Goal: Navigation & Orientation: Find specific page/section

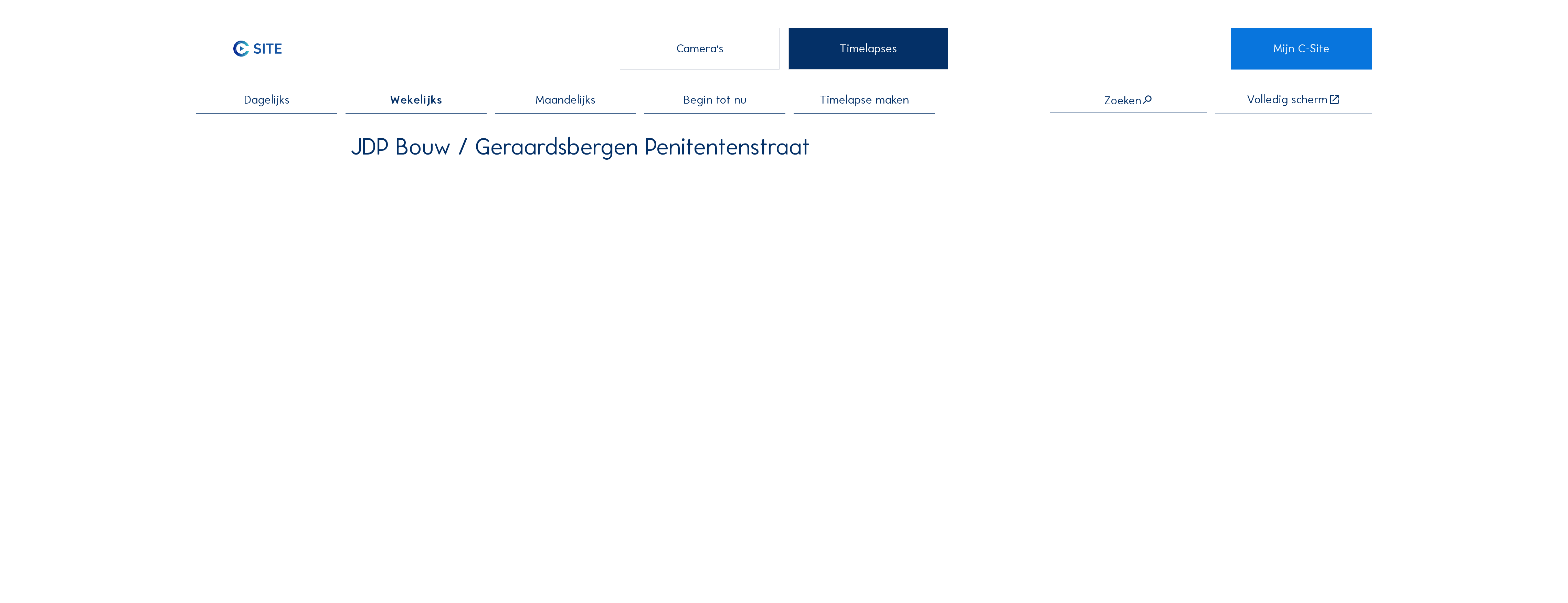
click at [692, 58] on div "Camera's" at bounding box center [700, 48] width 160 height 41
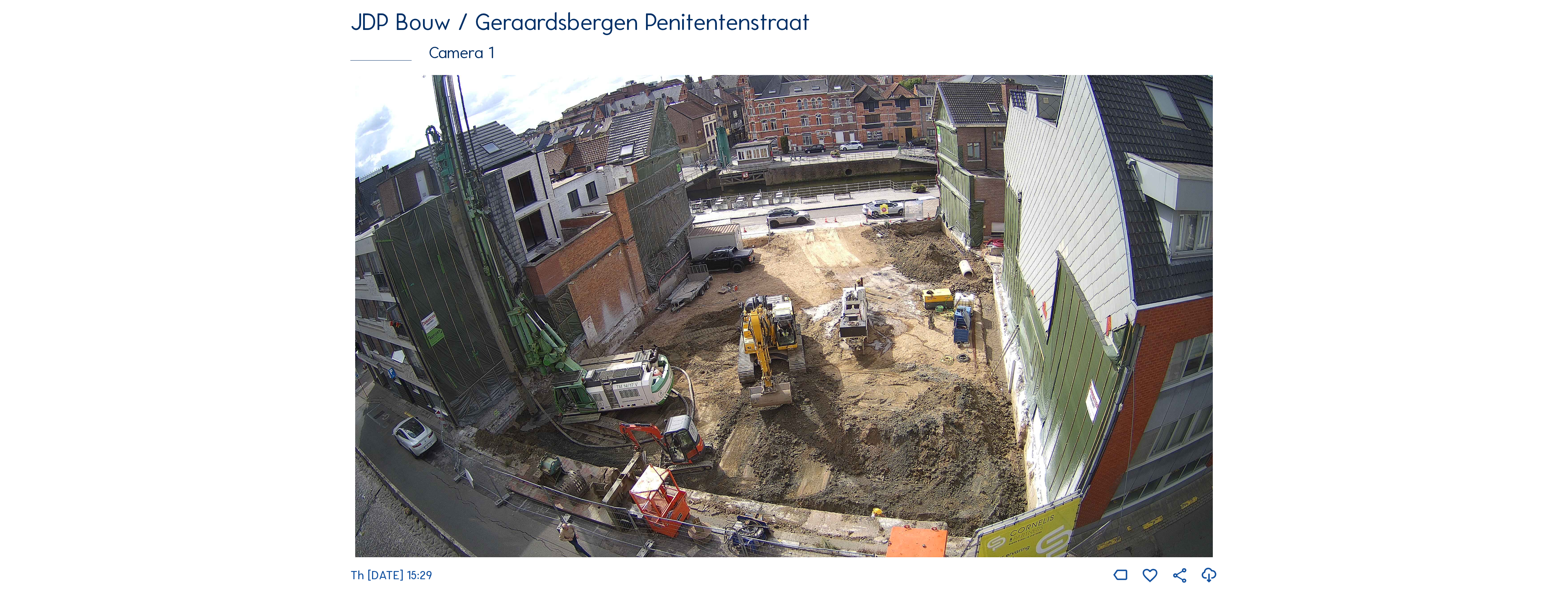
scroll to position [137, 0]
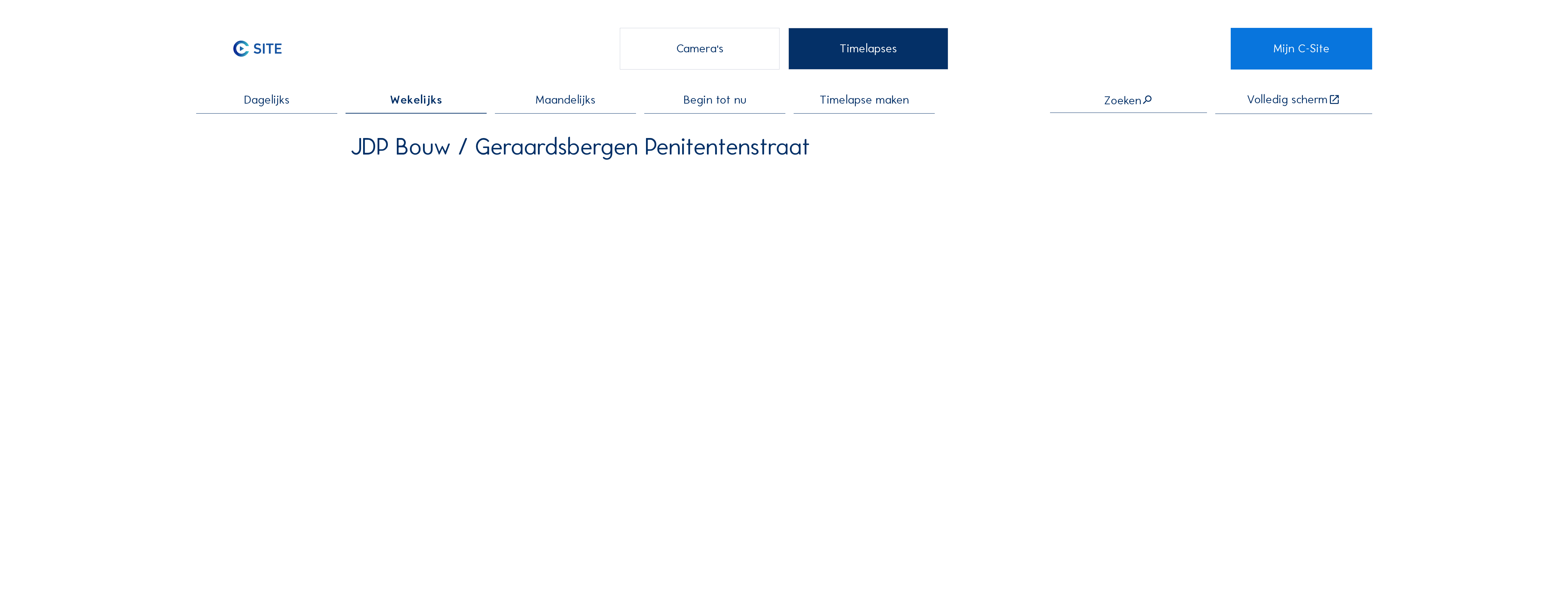
click at [701, 58] on div "Camera's" at bounding box center [700, 48] width 160 height 41
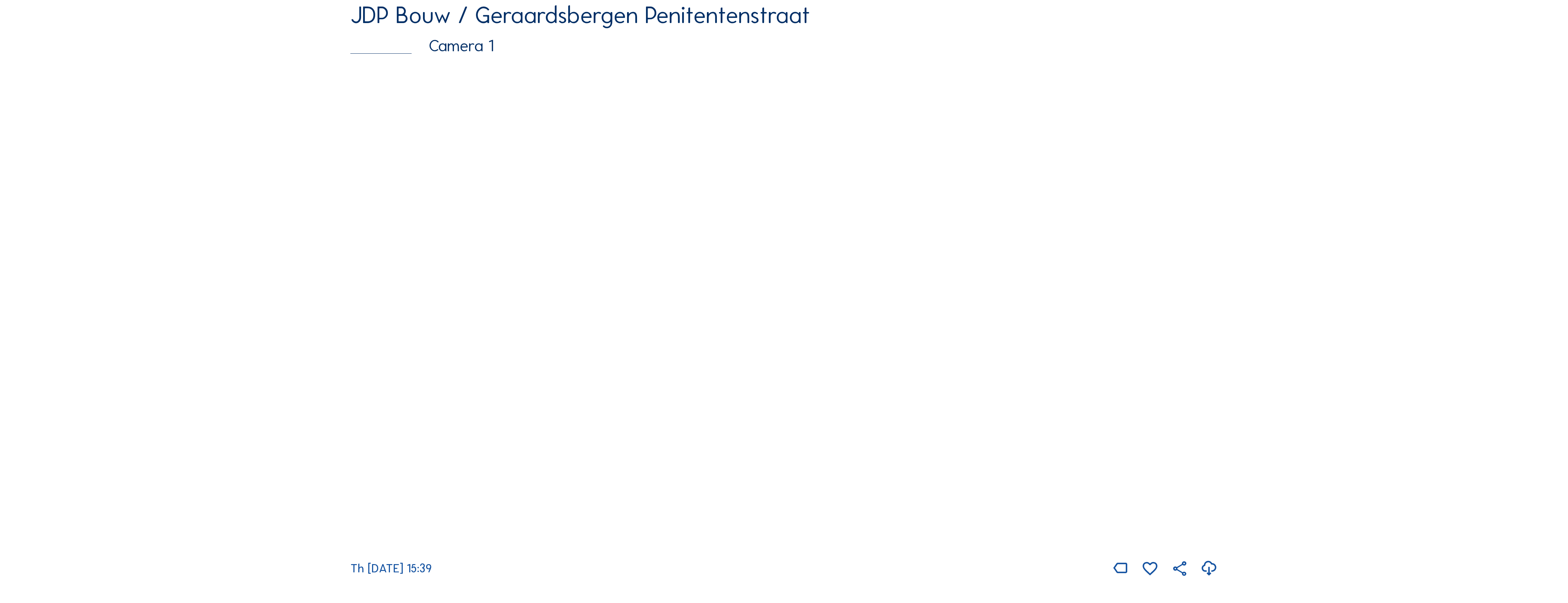
scroll to position [137, 0]
